Goal: Task Accomplishment & Management: Use online tool/utility

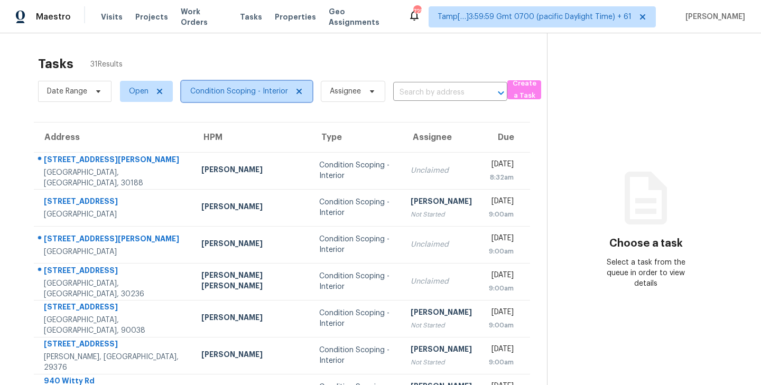
click at [296, 90] on icon at bounding box center [298, 91] width 5 height 5
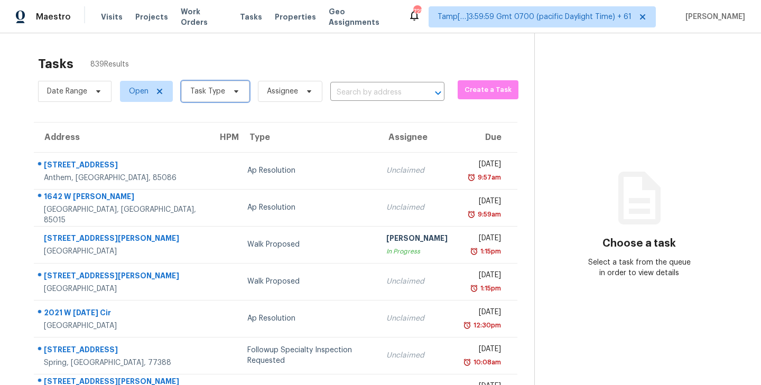
click at [240, 88] on span "Task Type" at bounding box center [215, 91] width 68 height 21
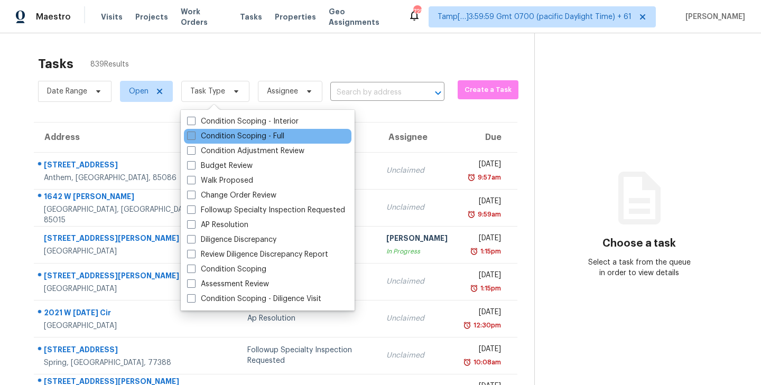
click at [192, 136] on span at bounding box center [191, 136] width 8 height 8
click at [192, 136] on input "Condition Scoping - Full" at bounding box center [190, 134] width 7 height 7
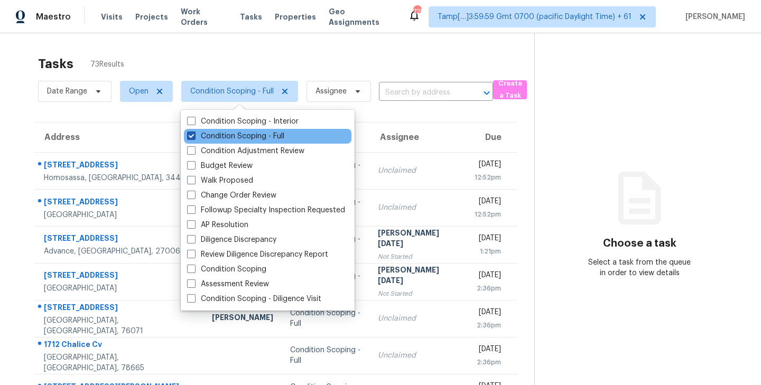
click at [194, 135] on span at bounding box center [191, 136] width 8 height 8
click at [194, 135] on input "Condition Scoping - Full" at bounding box center [190, 134] width 7 height 7
checkbox input "false"
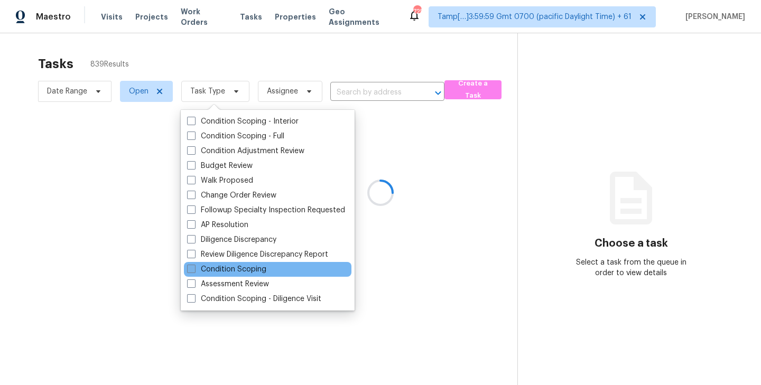
click at [193, 271] on span at bounding box center [191, 269] width 8 height 8
click at [193, 271] on input "Condition Scoping" at bounding box center [190, 267] width 7 height 7
checkbox input "true"
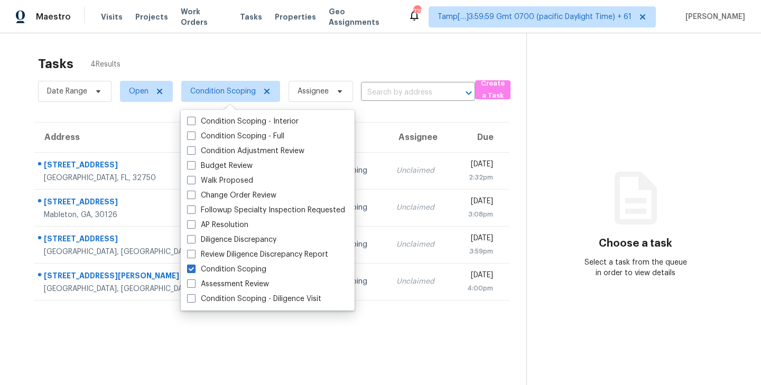
click at [323, 62] on div "Tasks 4 Results" at bounding box center [282, 63] width 488 height 27
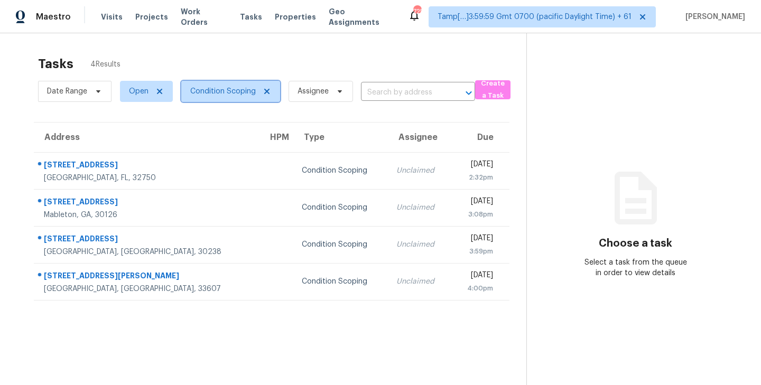
click at [267, 89] on icon at bounding box center [266, 91] width 5 height 5
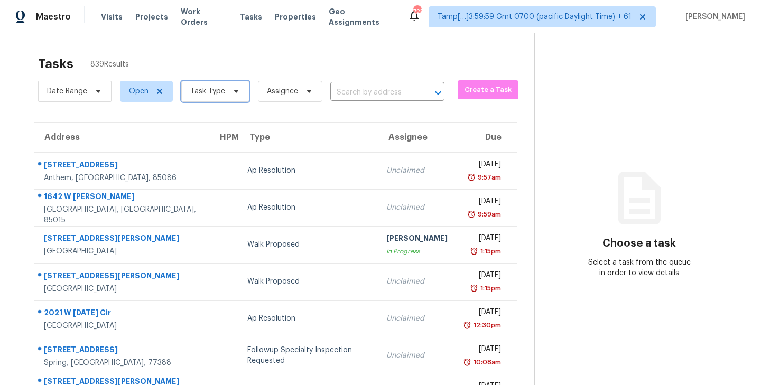
click at [235, 86] on span "Task Type" at bounding box center [215, 91] width 68 height 21
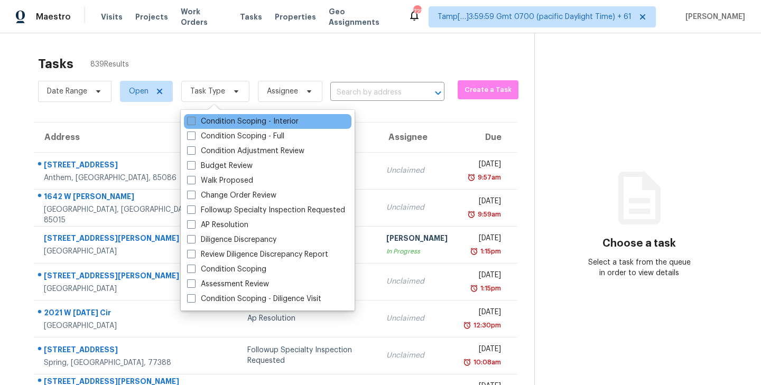
click at [192, 121] on span at bounding box center [191, 121] width 8 height 8
click at [192, 121] on input "Condition Scoping - Interior" at bounding box center [190, 119] width 7 height 7
checkbox input "true"
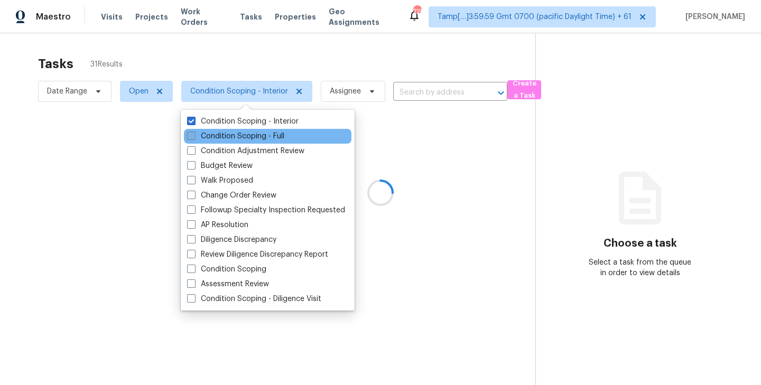
click at [192, 136] on span at bounding box center [191, 136] width 8 height 8
click at [192, 136] on input "Condition Scoping - Full" at bounding box center [190, 134] width 7 height 7
checkbox input "true"
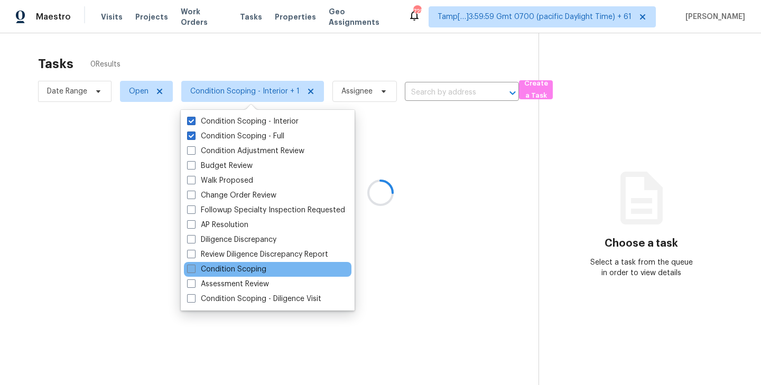
click at [192, 273] on span at bounding box center [191, 269] width 8 height 8
click at [192, 271] on input "Condition Scoping" at bounding box center [190, 267] width 7 height 7
checkbox input "true"
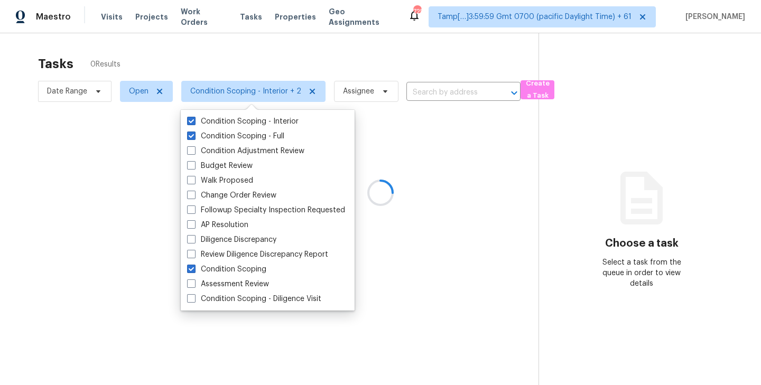
click at [288, 60] on div at bounding box center [380, 192] width 761 height 385
